Goal: Information Seeking & Learning: Learn about a topic

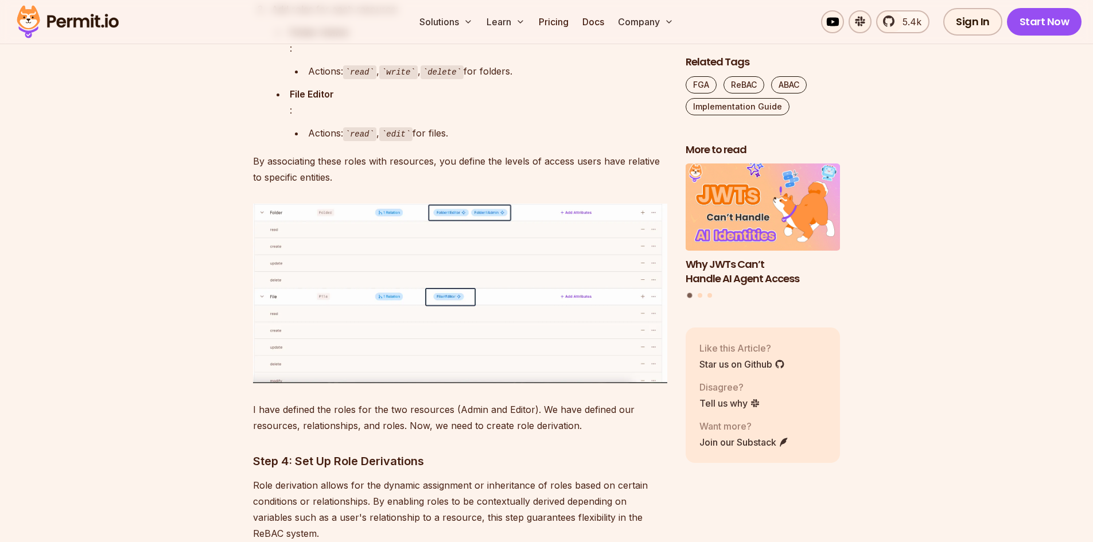
scroll to position [11224, 0]
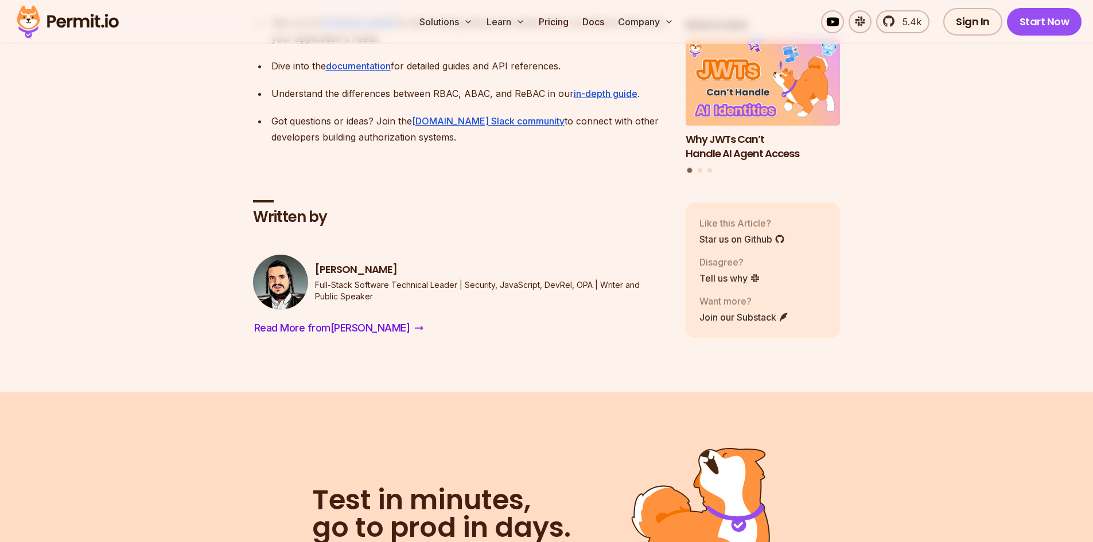
click at [340, 28] on link "[DOMAIN_NAME]" at bounding box center [359, 22] width 77 height 11
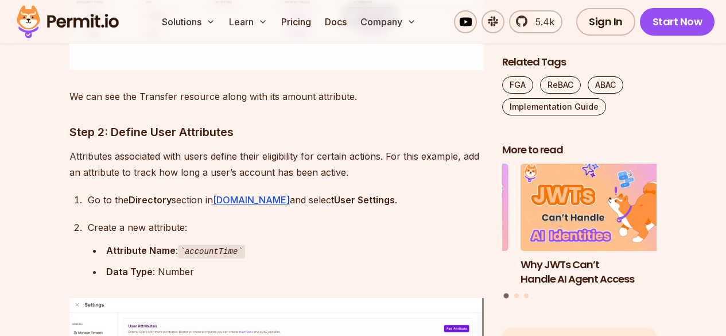
scroll to position [3618, 0]
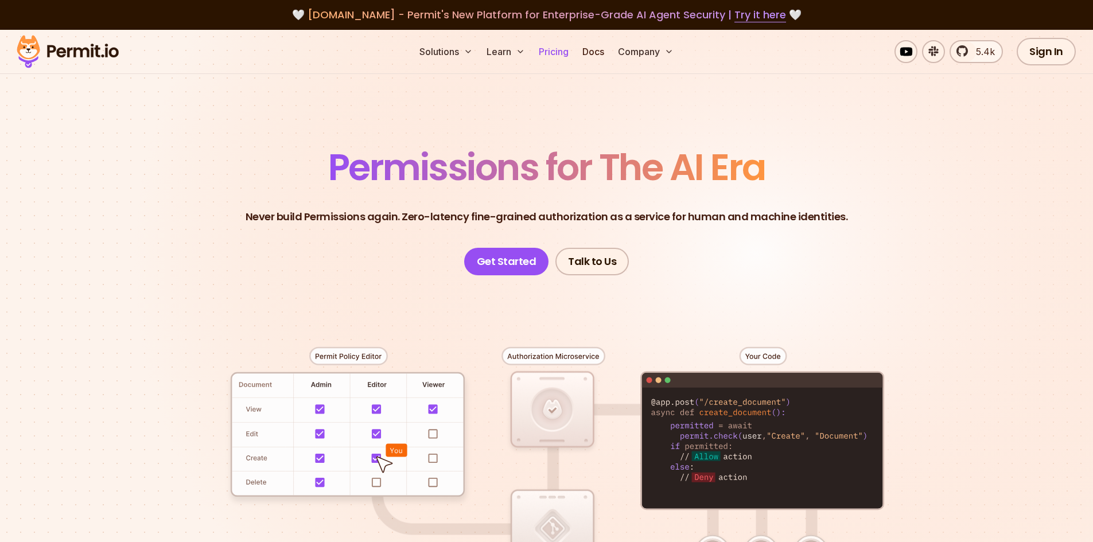
click at [567, 52] on link "Pricing" at bounding box center [553, 51] width 39 height 23
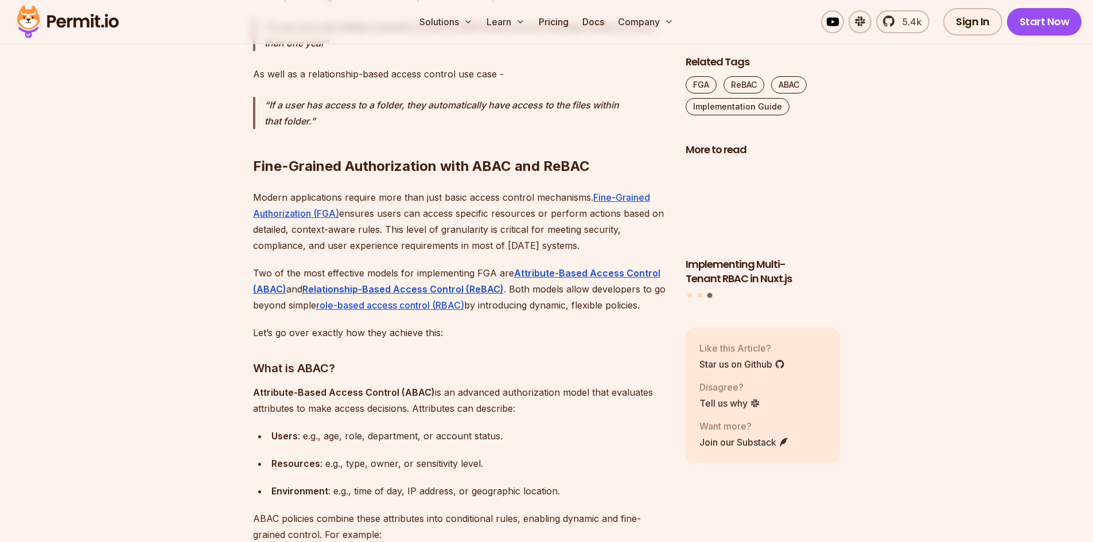
scroll to position [1148, 0]
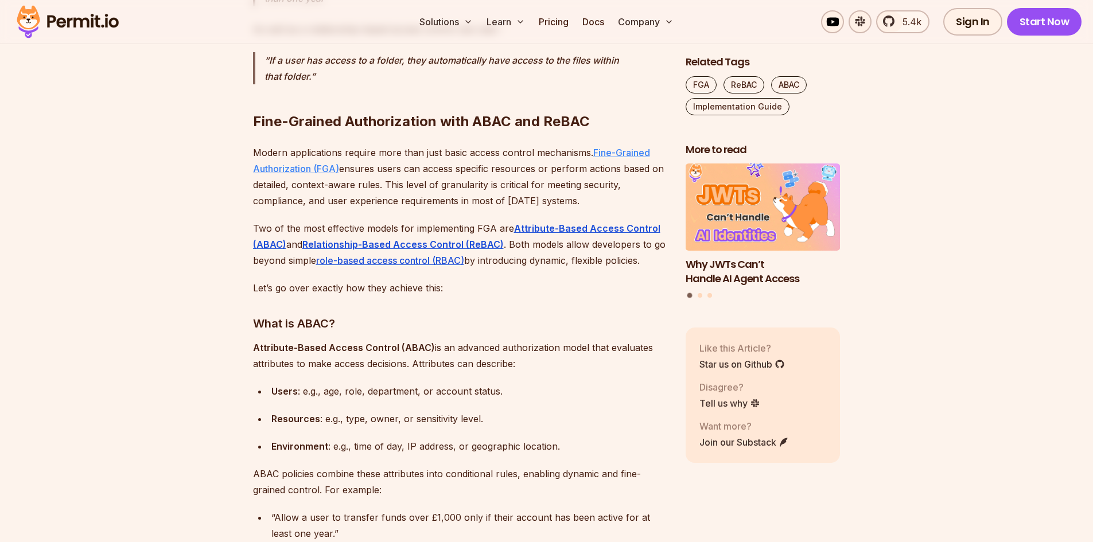
click at [329, 167] on link "Fine-Grained Authorization (FGA)" at bounding box center [451, 161] width 397 height 28
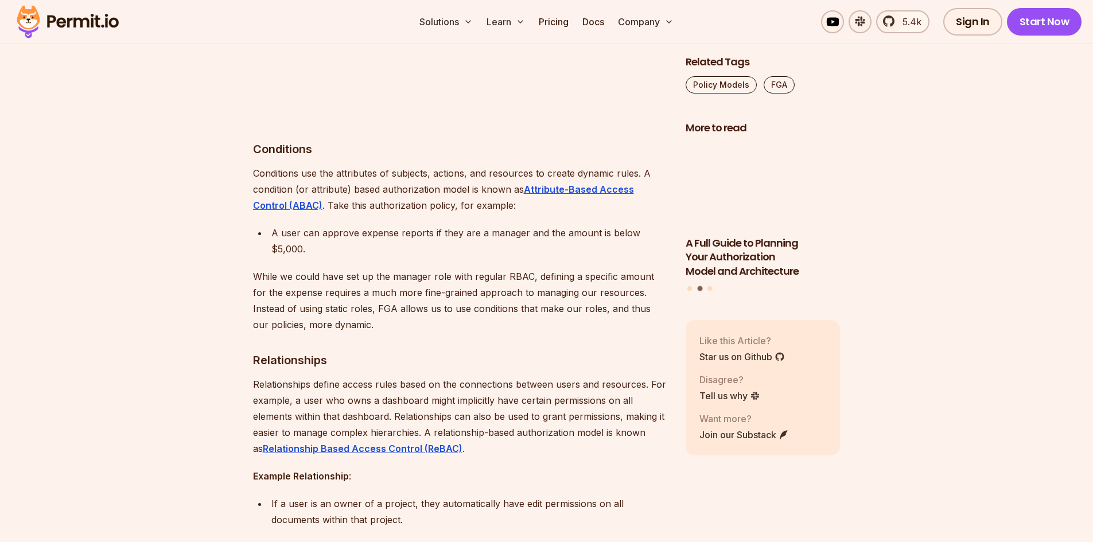
scroll to position [4362, 0]
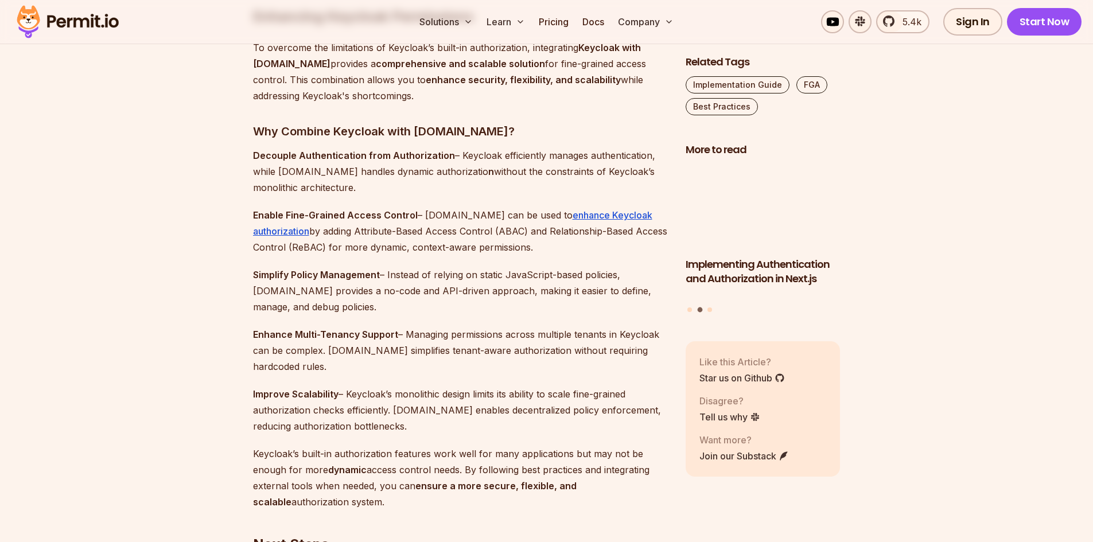
scroll to position [3731, 0]
